Goal: Task Accomplishment & Management: Use online tool/utility

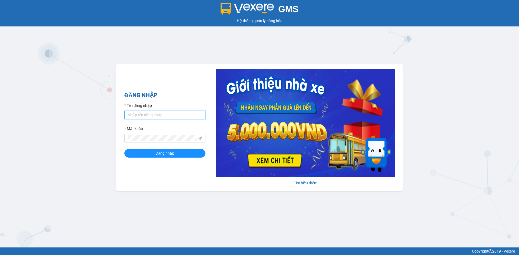
click at [162, 115] on input "Tên đăng nhập" at bounding box center [164, 115] width 81 height 9
type input "thanhtuan.vtp"
click at [201, 139] on icon "eye-invisible" at bounding box center [200, 139] width 4 height 4
click at [124, 149] on button "Đăng nhập" at bounding box center [164, 153] width 81 height 9
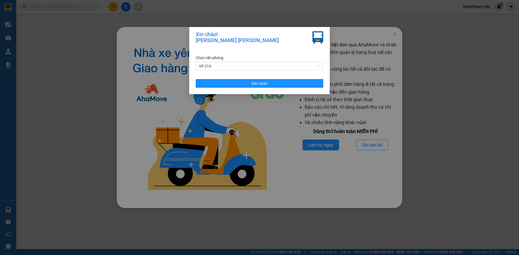
drag, startPoint x: 286, startPoint y: 64, endPoint x: 262, endPoint y: 71, distance: 25.0
click at [284, 65] on span "VP 214" at bounding box center [259, 66] width 121 height 8
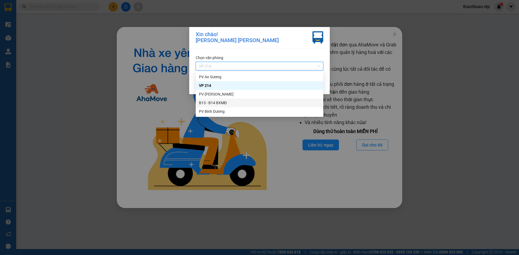
click at [212, 103] on div "B13 - B14 BXMĐ" at bounding box center [259, 103] width 121 height 6
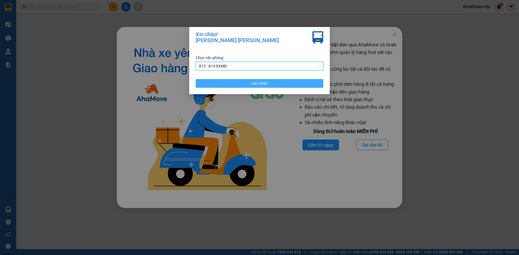
click at [264, 83] on span "Xác nhận" at bounding box center [259, 84] width 16 height 6
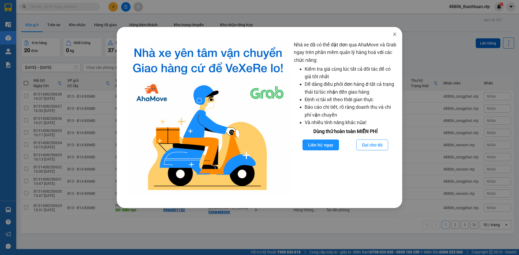
drag, startPoint x: 396, startPoint y: 34, endPoint x: 393, endPoint y: 35, distance: 3.4
click at [394, 34] on icon "close" at bounding box center [395, 34] width 4 height 4
